Goal: Navigation & Orientation: Find specific page/section

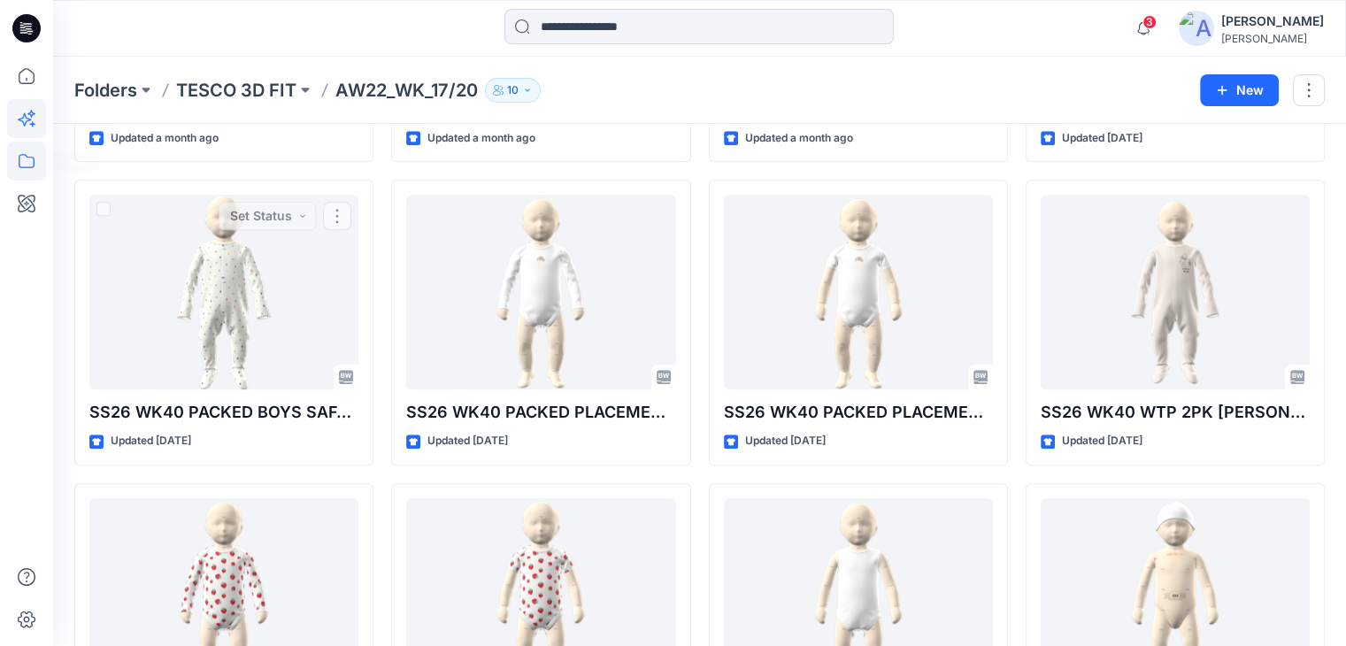
scroll to position [88, 0]
click at [20, 163] on icon at bounding box center [26, 161] width 39 height 39
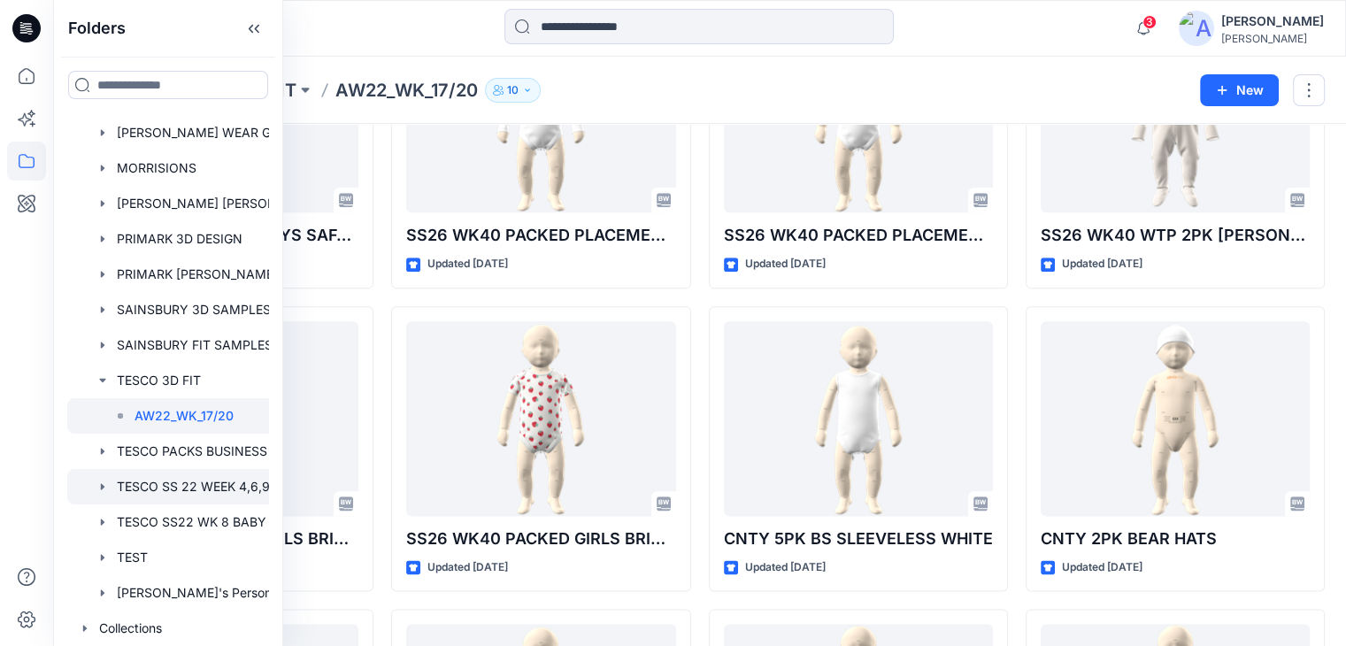
scroll to position [204, 0]
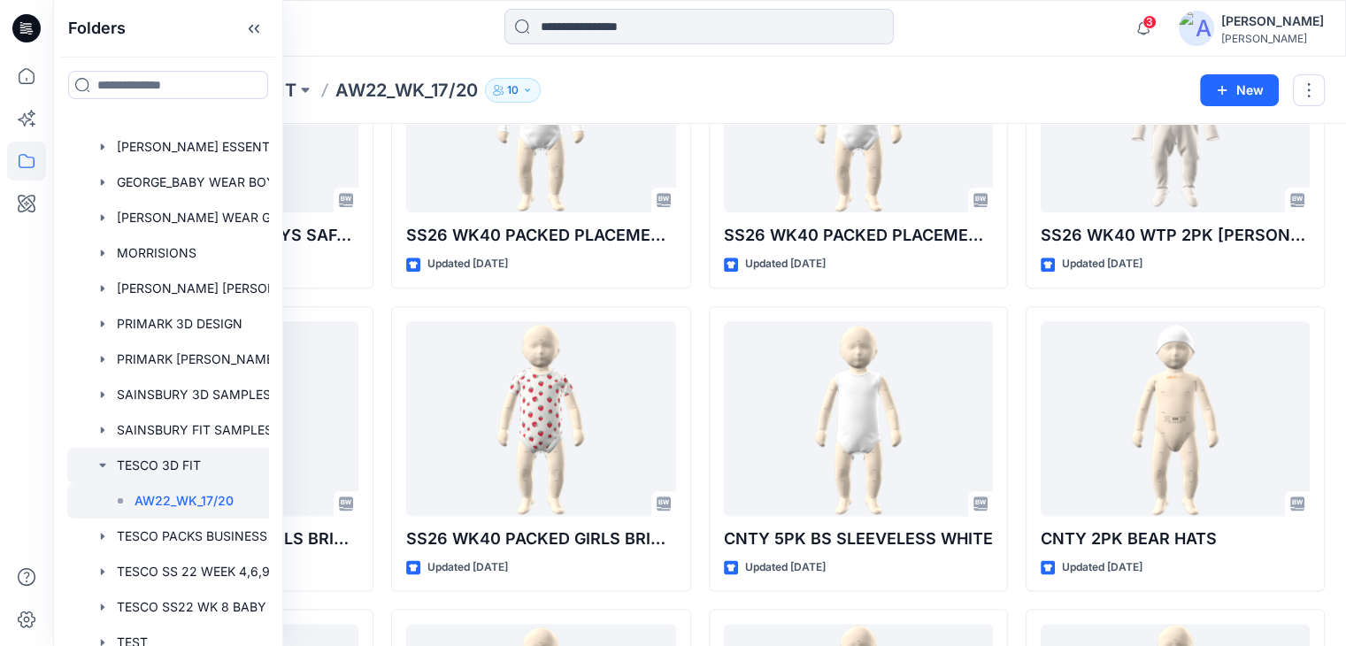
click at [178, 465] on div at bounding box center [191, 465] width 248 height 35
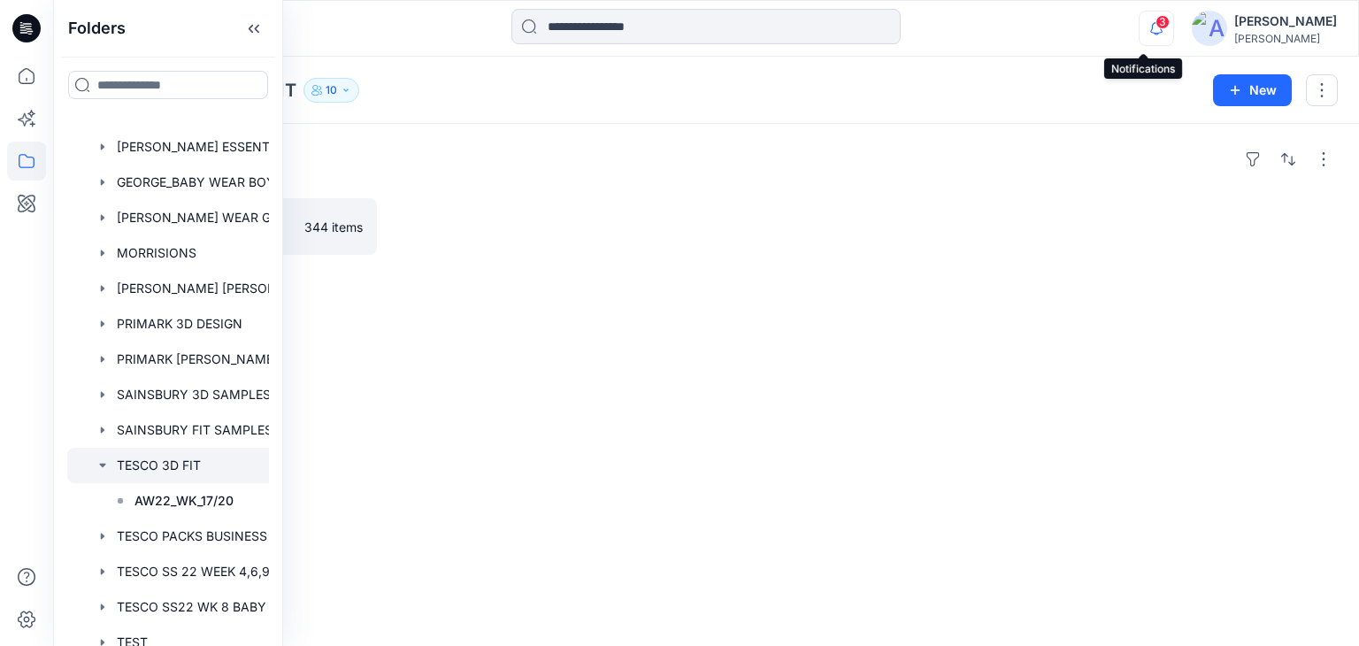
click at [1150, 31] on icon "button" at bounding box center [1157, 28] width 34 height 35
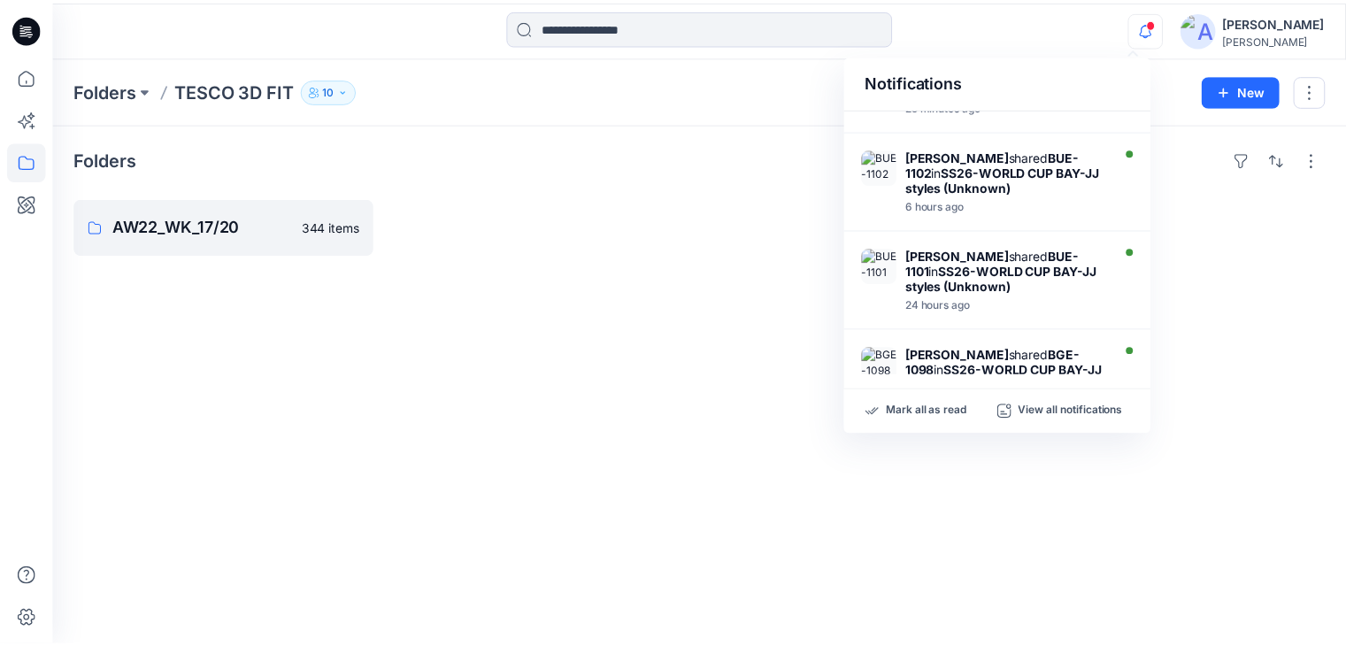
scroll to position [245, 0]
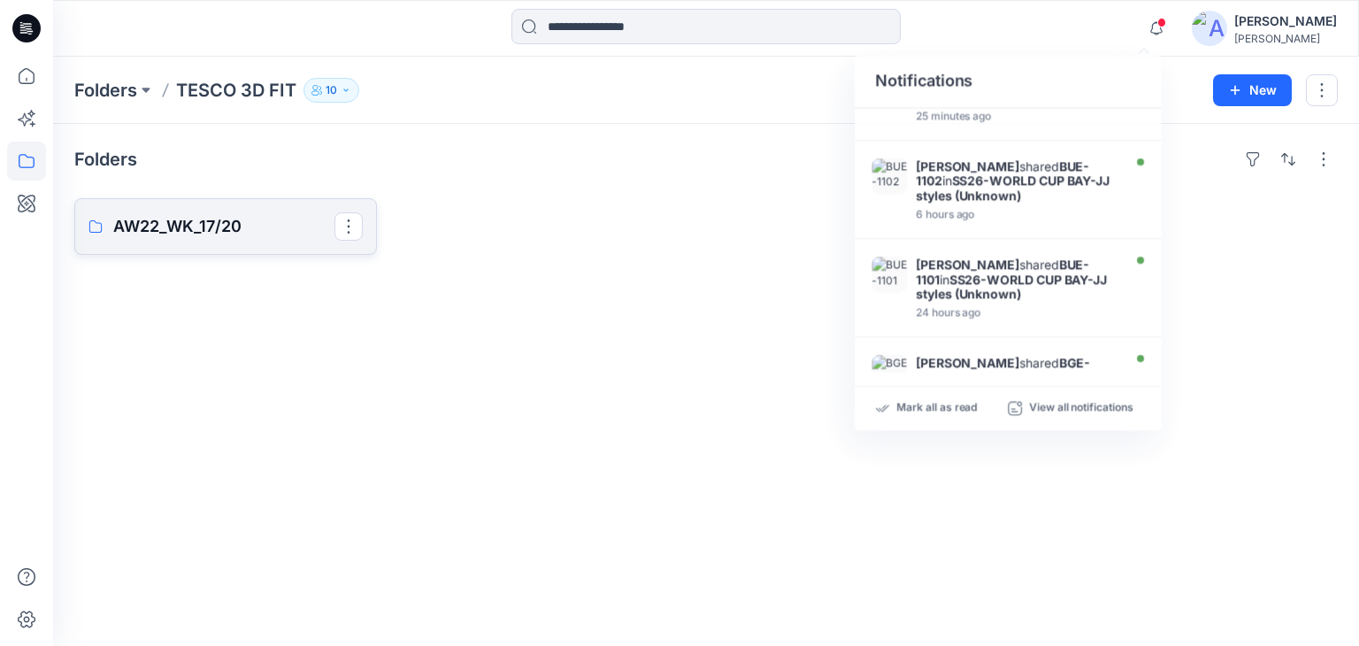
click at [253, 225] on p "AW22_WK_17/20" at bounding box center [223, 226] width 221 height 25
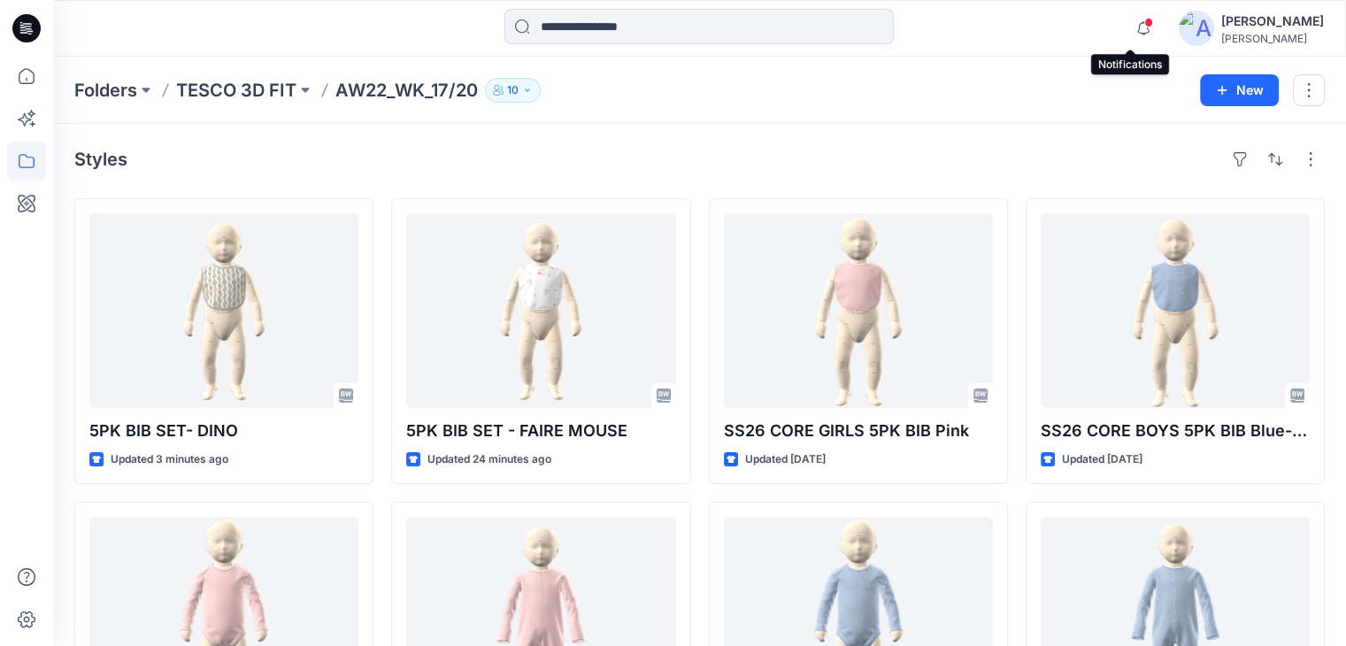
click at [1144, 25] on span at bounding box center [1148, 23] width 9 height 10
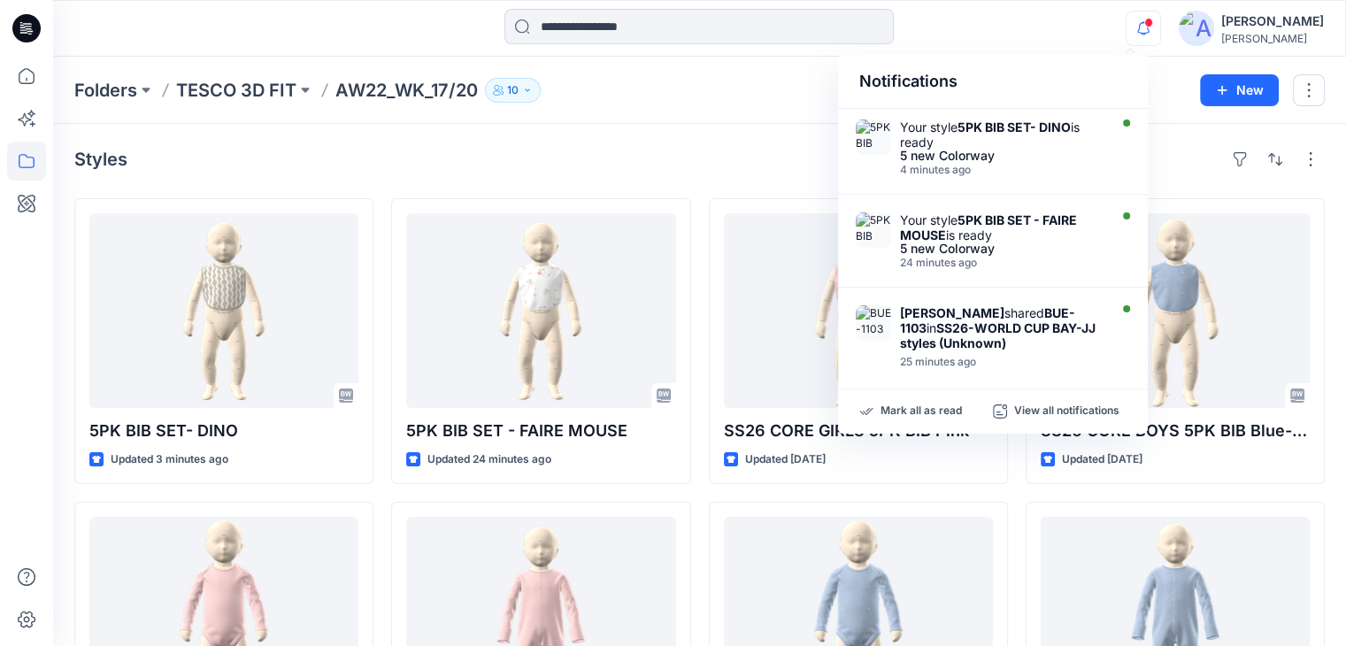
click at [739, 142] on div "Styles 5PK BIB SET- DINO Updated 3 minutes ago SS26 CORE GIRLS 5PK BODYSUIT PIN…" at bounding box center [699, 649] width 1293 height 1051
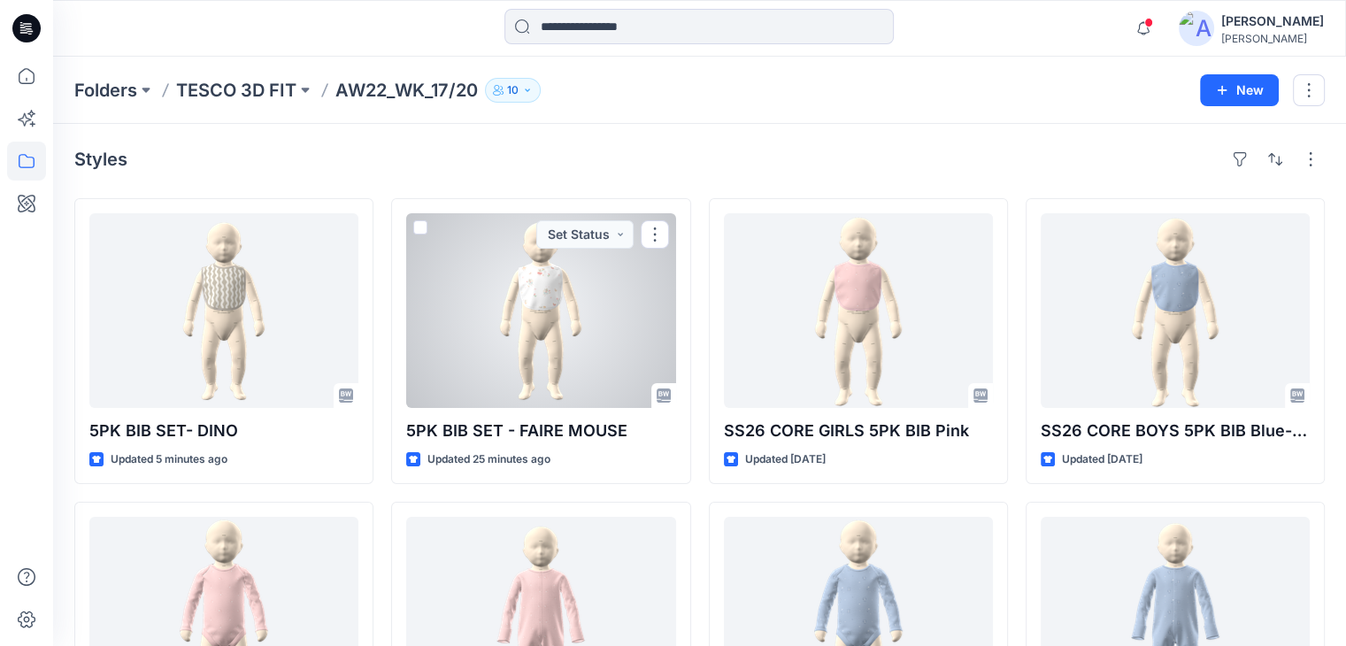
click at [514, 365] on div at bounding box center [540, 310] width 269 height 195
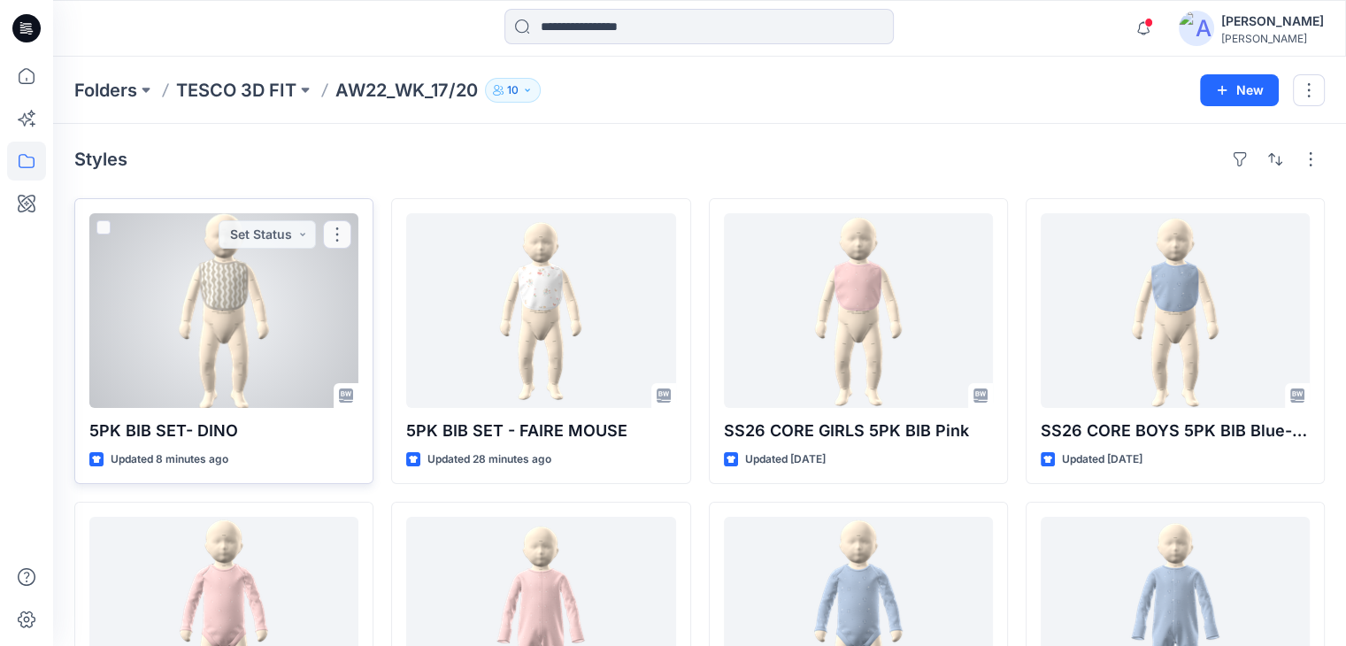
click at [246, 325] on div at bounding box center [223, 310] width 269 height 195
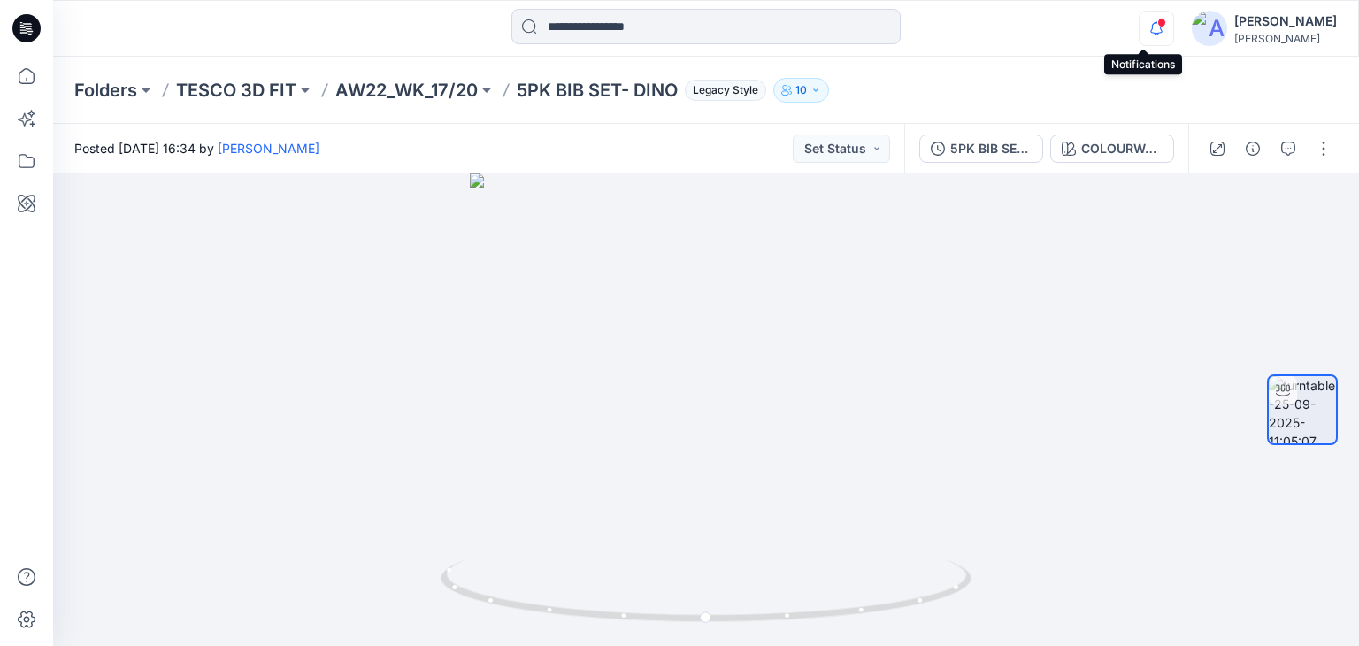
click at [1152, 33] on icon "button" at bounding box center [1157, 28] width 34 height 35
